Goal: Book appointment/travel/reservation

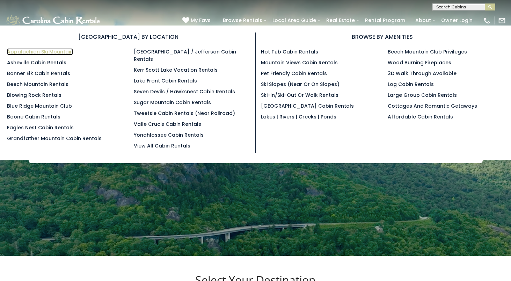
click at [49, 52] on link "Appalachian Ski Mountain" at bounding box center [40, 51] width 66 height 7
